Goal: Find specific page/section: Find specific page/section

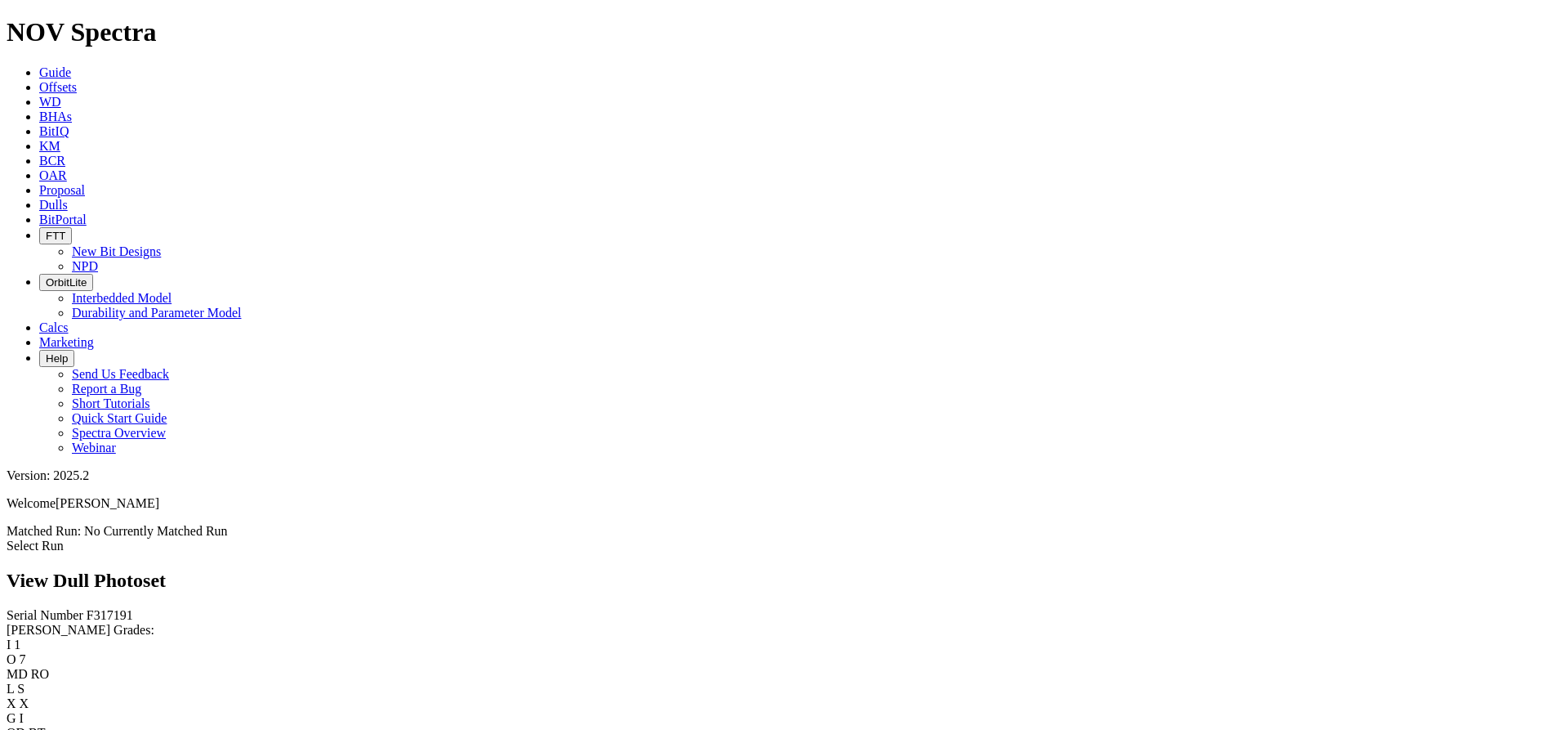
scroll to position [1307, 0]
click at [71, 65] on link "Guide" at bounding box center [54, 72] width 32 height 14
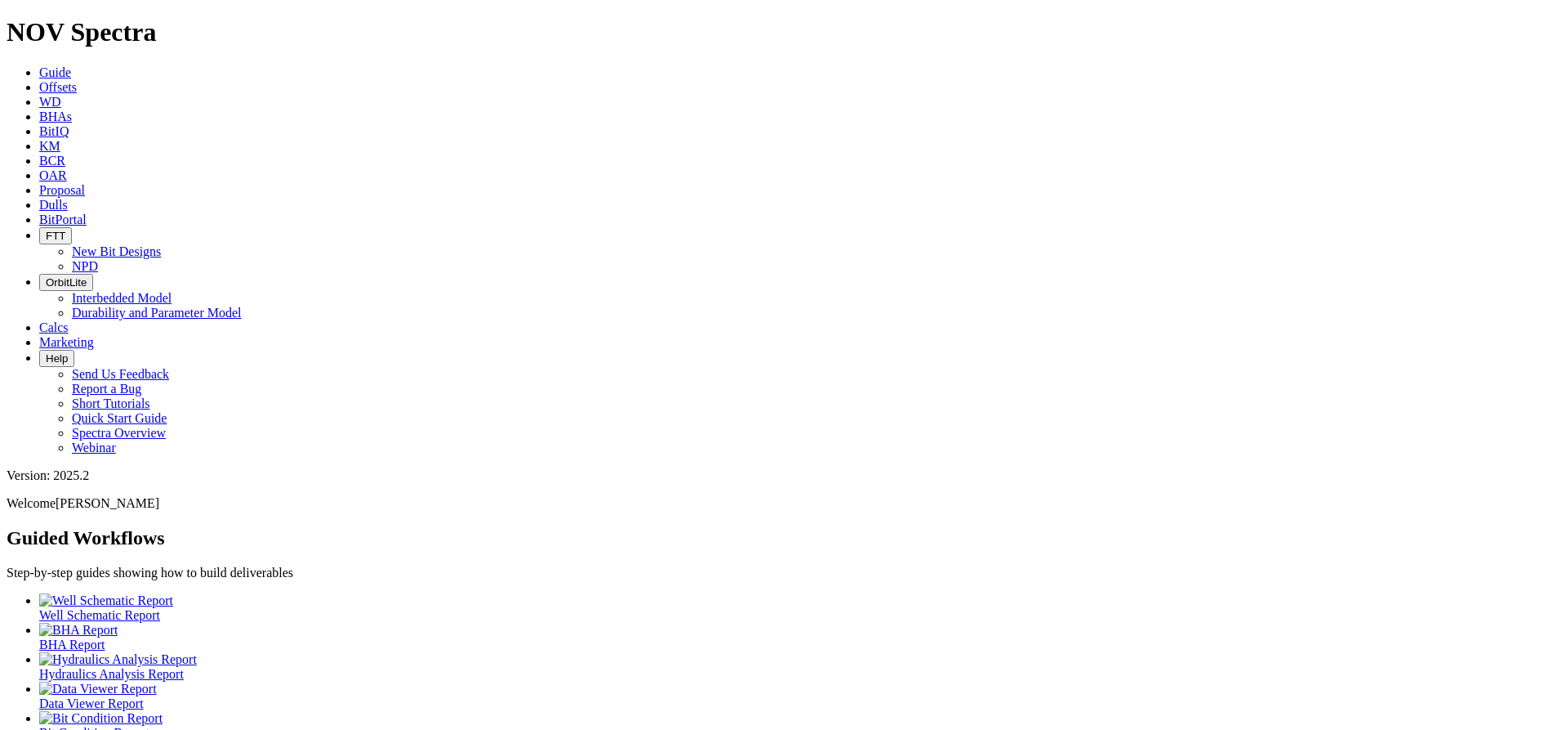
drag, startPoint x: 668, startPoint y: 23, endPoint x: 683, endPoint y: 26, distance: 15.3
click at [39, 198] on icon at bounding box center [39, 204] width 0 height 14
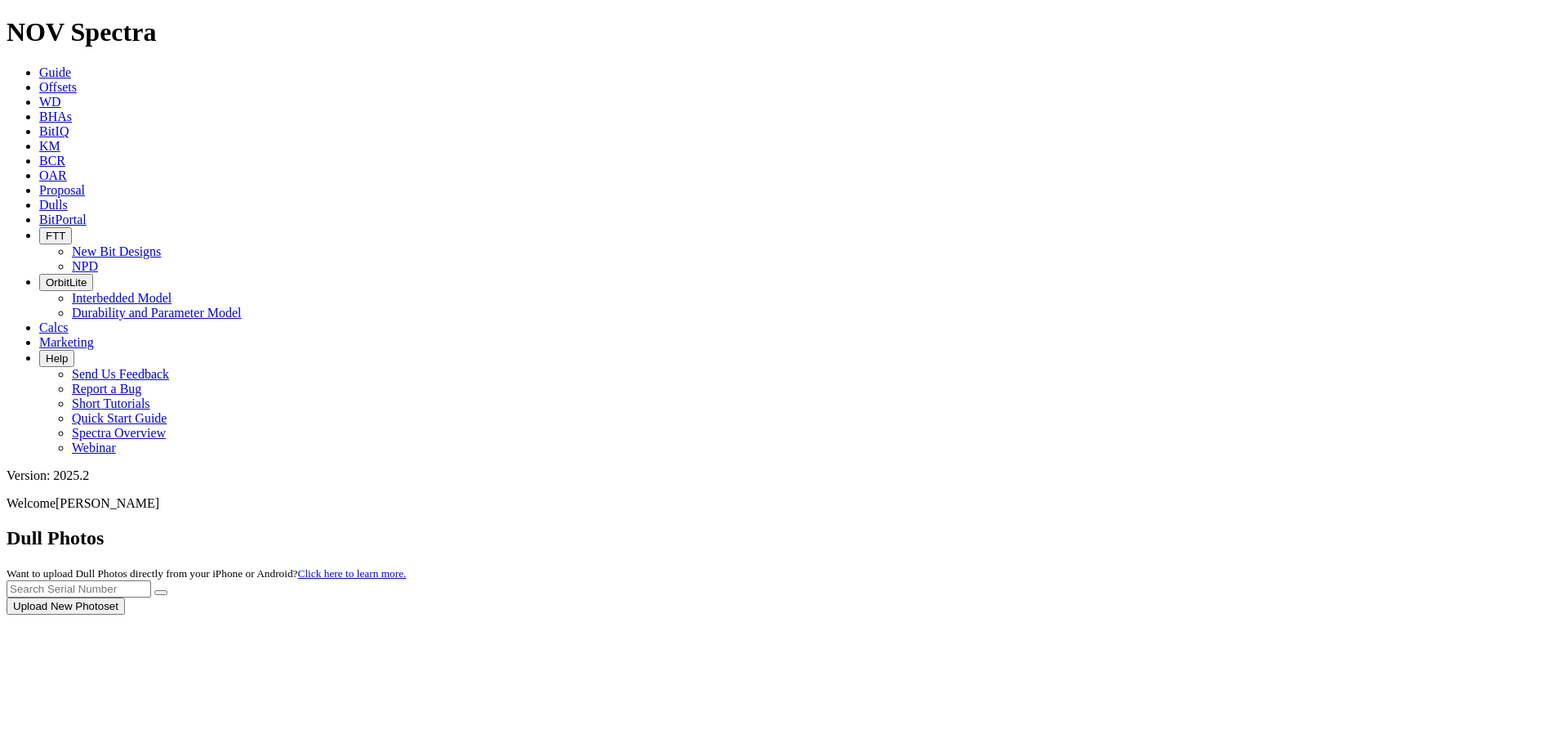
click at [1206, 615] on div at bounding box center [783, 615] width 1554 height 0
click at [151, 580] on input "text" at bounding box center [78, 588] width 144 height 17
drag, startPoint x: 1357, startPoint y: 74, endPoint x: 1381, endPoint y: 70, distance: 24.3
click at [151, 580] on input "A315003" at bounding box center [78, 588] width 144 height 17
click at [161, 592] on icon "submit" at bounding box center [161, 592] width 0 height 0
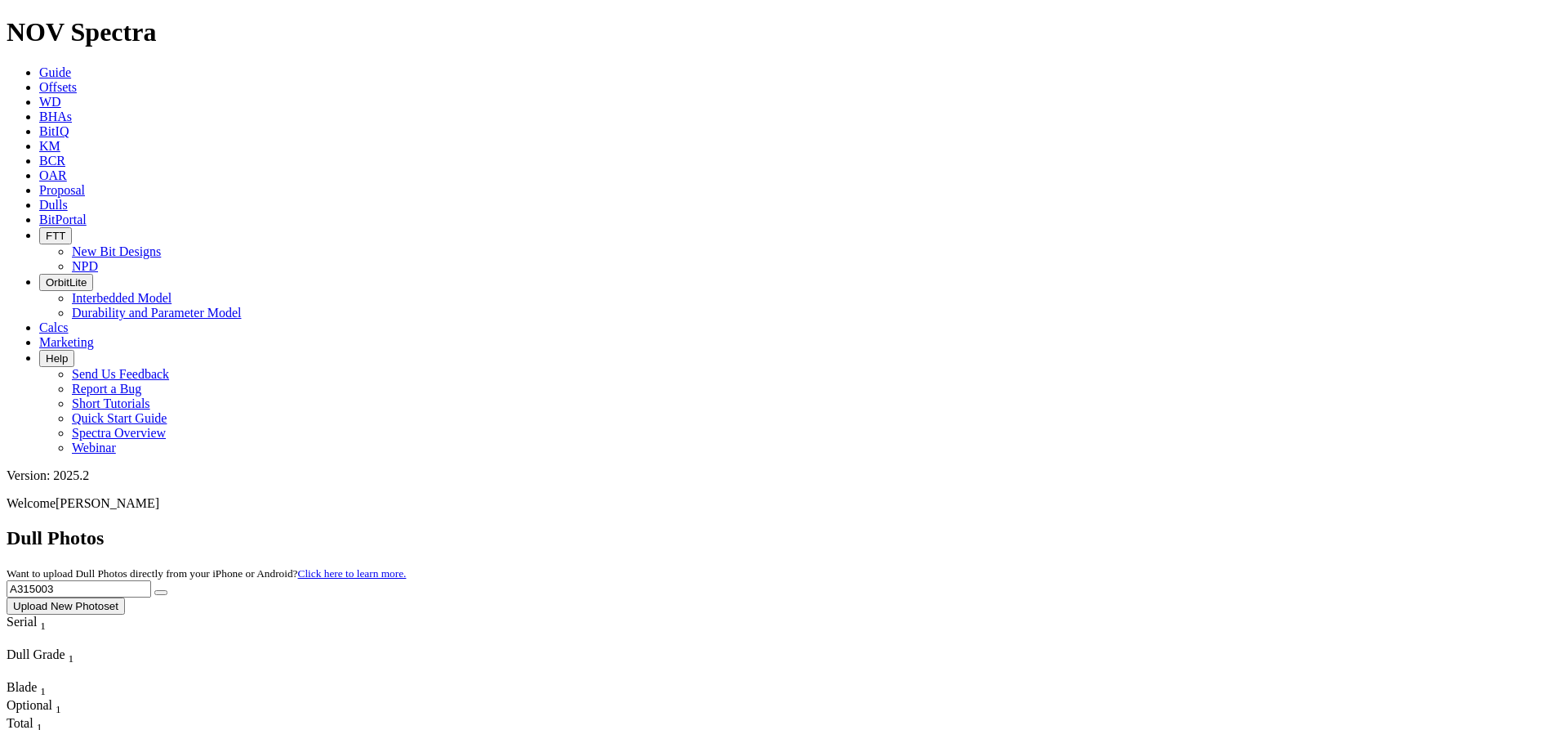
drag, startPoint x: 1181, startPoint y: 73, endPoint x: 1136, endPoint y: 73, distance: 45.0
click at [1136, 527] on div "Dull Photos Want to upload Dull Photos directly from your iPhone or Android? Cl…" at bounding box center [783, 570] width 1554 height 87
type input "A314488"
click at [167, 590] on button "submit" at bounding box center [161, 592] width 13 height 5
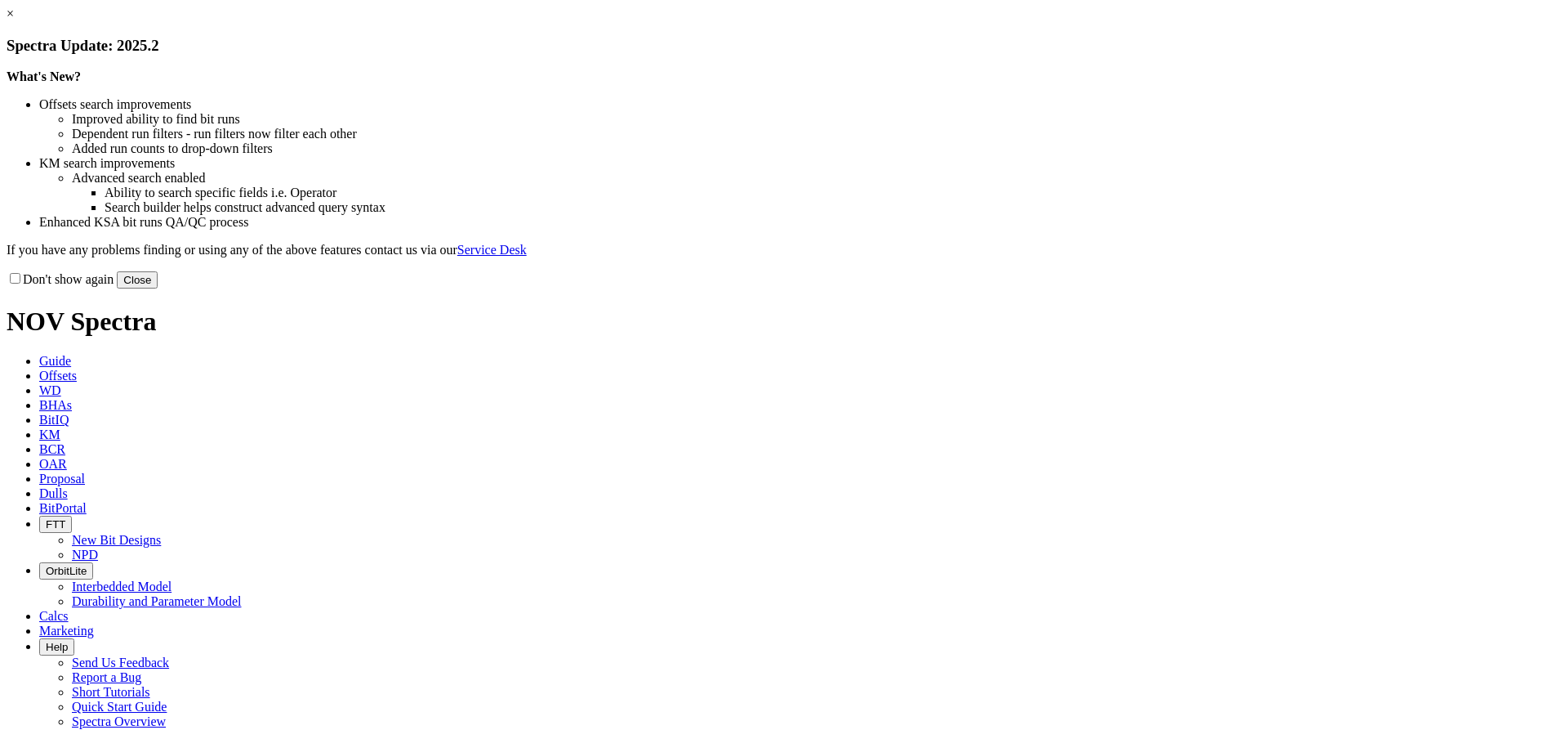
click at [14, 20] on link "×" at bounding box center [10, 13] width 7 height 14
